Goal: Check status: Check status

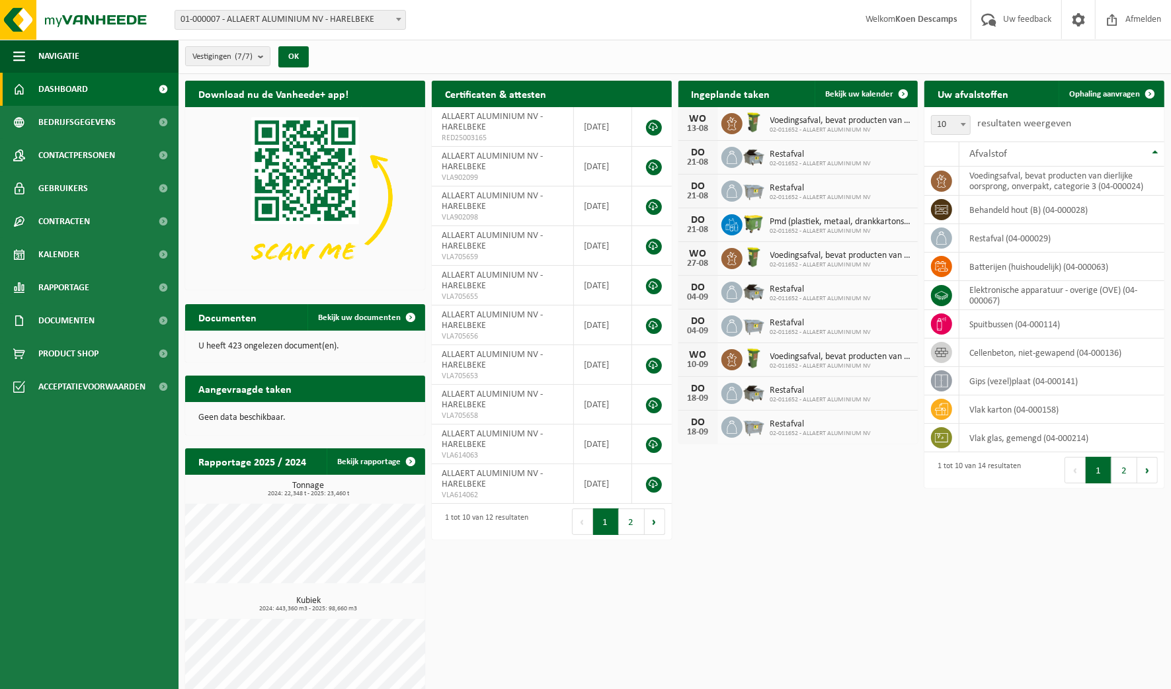
click at [823, 87] on link "Bekijk uw kalender" at bounding box center [866, 94] width 102 height 26
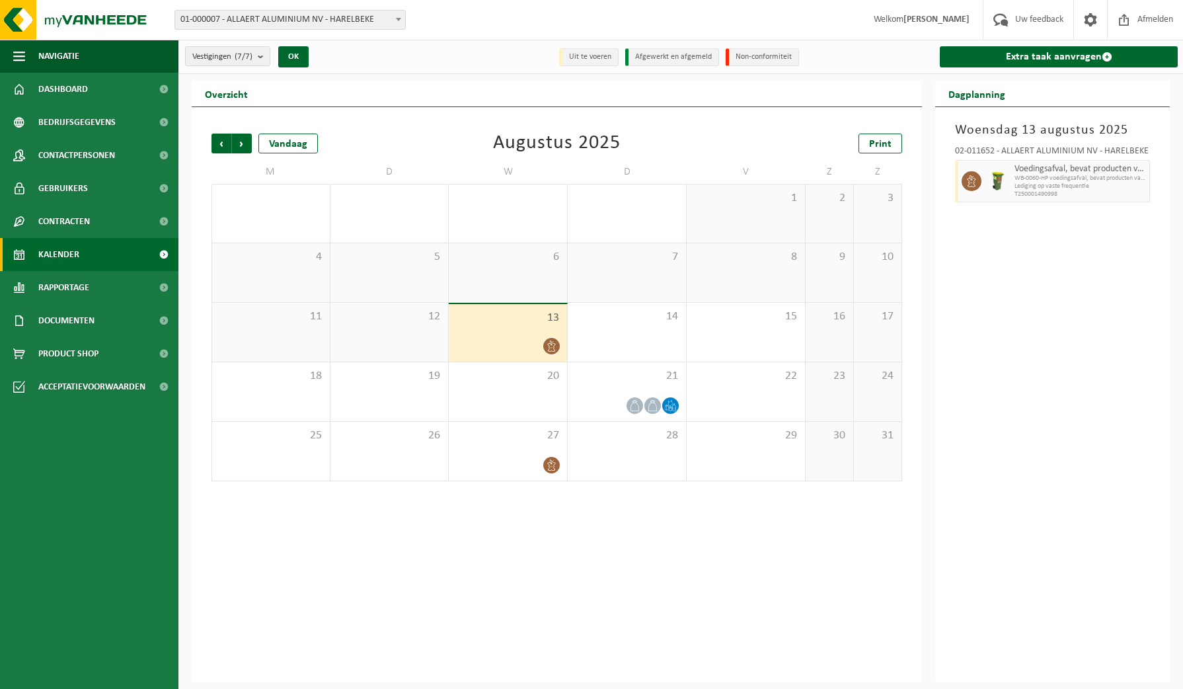
click at [551, 344] on icon at bounding box center [551, 345] width 11 height 11
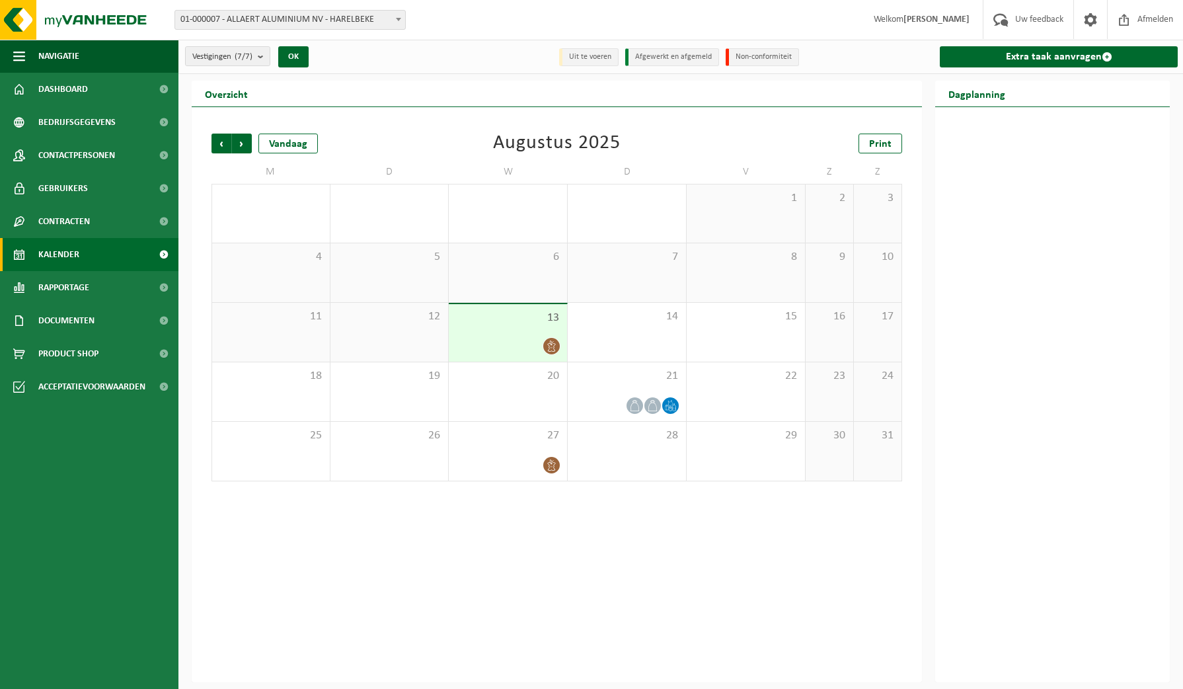
click at [551, 344] on icon at bounding box center [551, 345] width 11 height 11
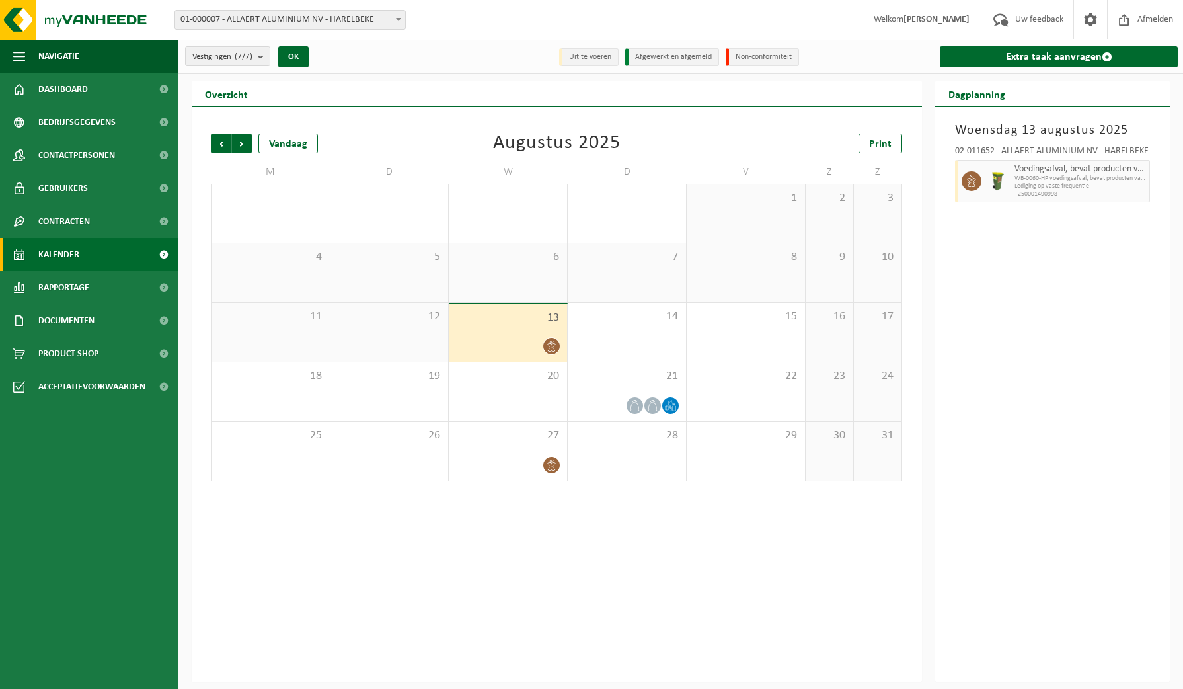
click at [966, 180] on icon at bounding box center [972, 181] width 12 height 12
click at [1022, 177] on span "WB-0060-HP voedingsafval, bevat producten van dierlijke oors" at bounding box center [1081, 179] width 132 height 8
drag, startPoint x: 1022, startPoint y: 177, endPoint x: 986, endPoint y: 262, distance: 92.7
click at [986, 262] on div "[DATE] 02-011652 - ALLAERT ALUMINIUM NV - HARELBEKE Voedingsafval, bevat produc…" at bounding box center [1053, 394] width 235 height 575
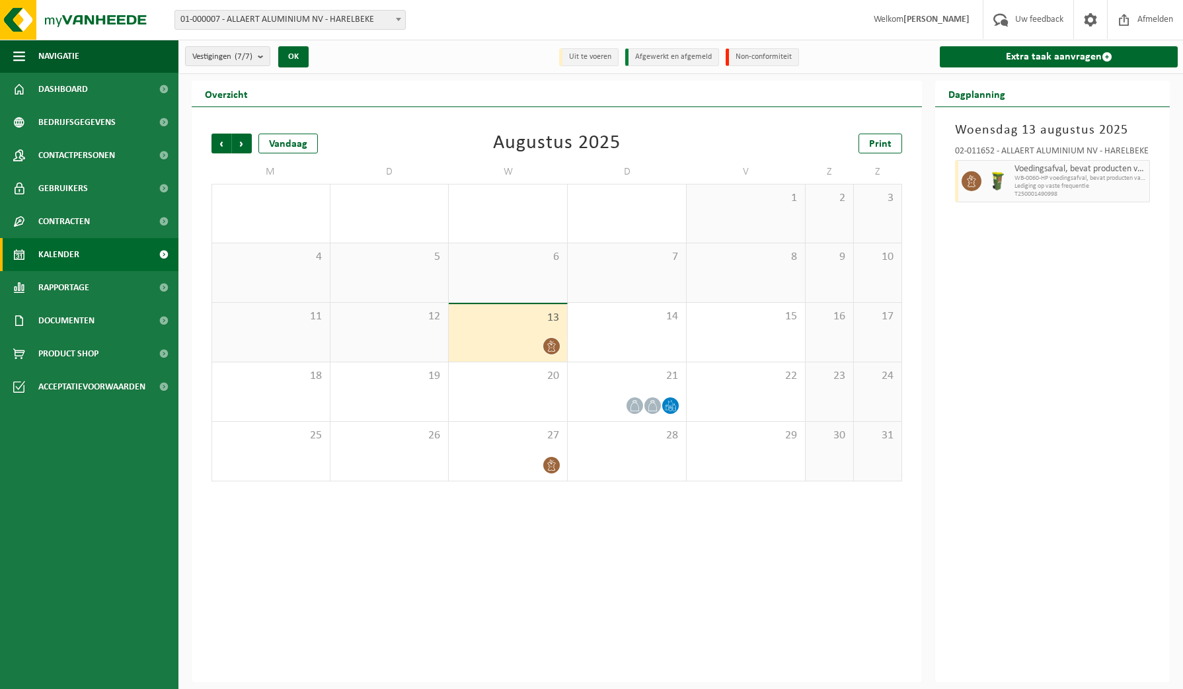
click at [503, 343] on div at bounding box center [508, 346] width 105 height 18
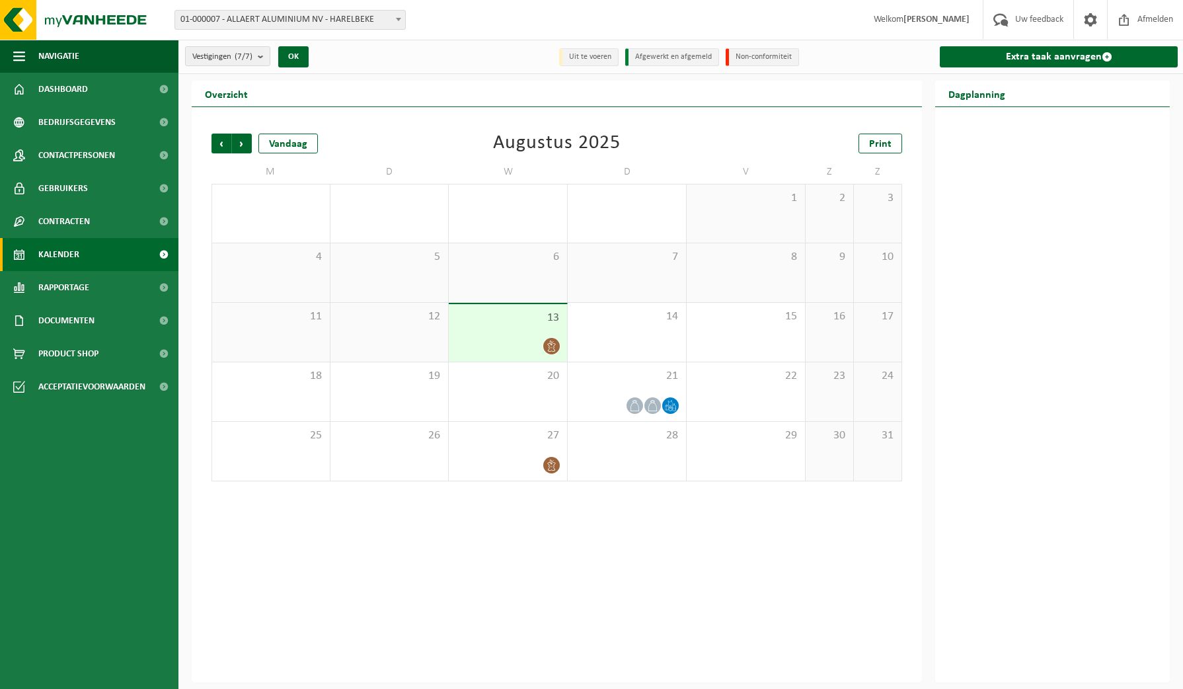
click at [503, 343] on div at bounding box center [508, 346] width 105 height 18
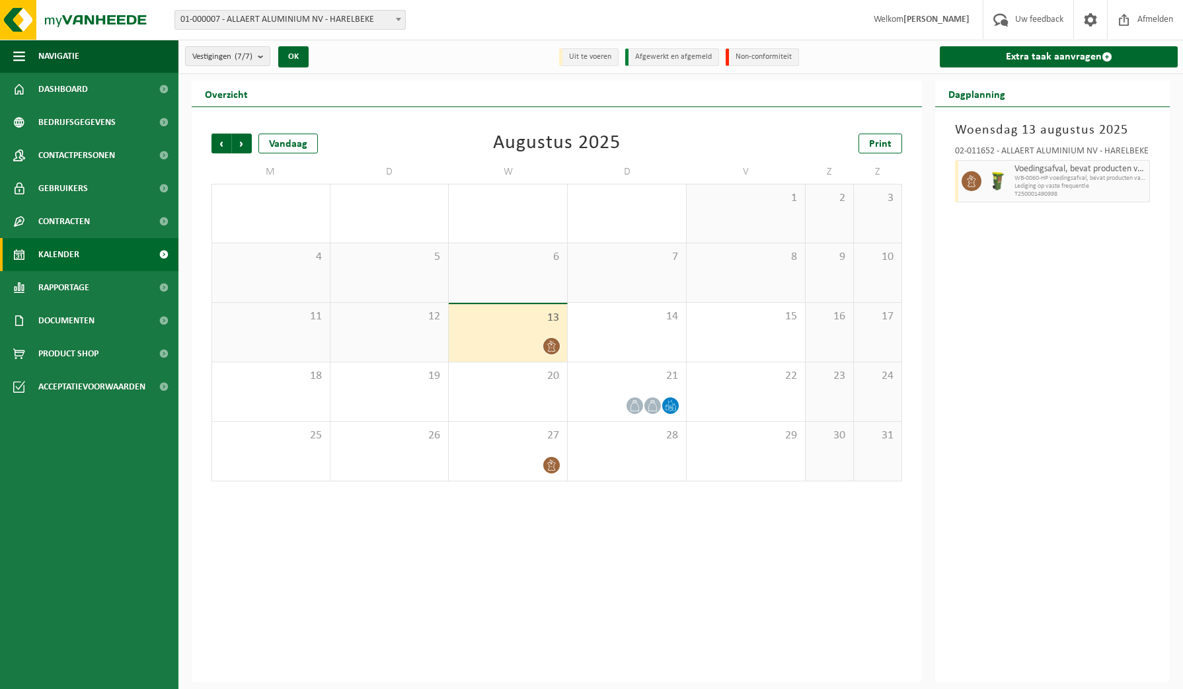
click at [688, 247] on div "8" at bounding box center [746, 272] width 118 height 59
